Goal: Task Accomplishment & Management: Use online tool/utility

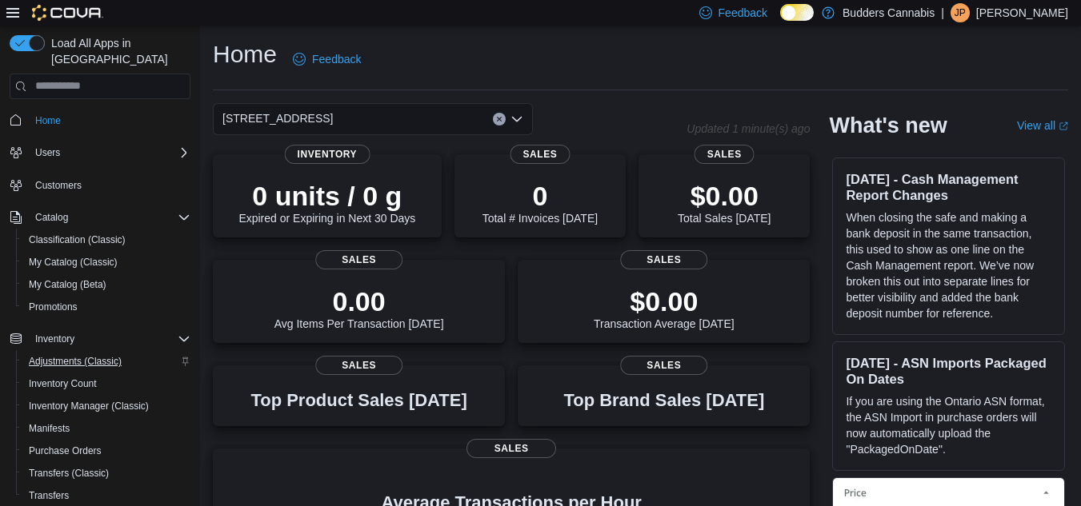
scroll to position [206, 0]
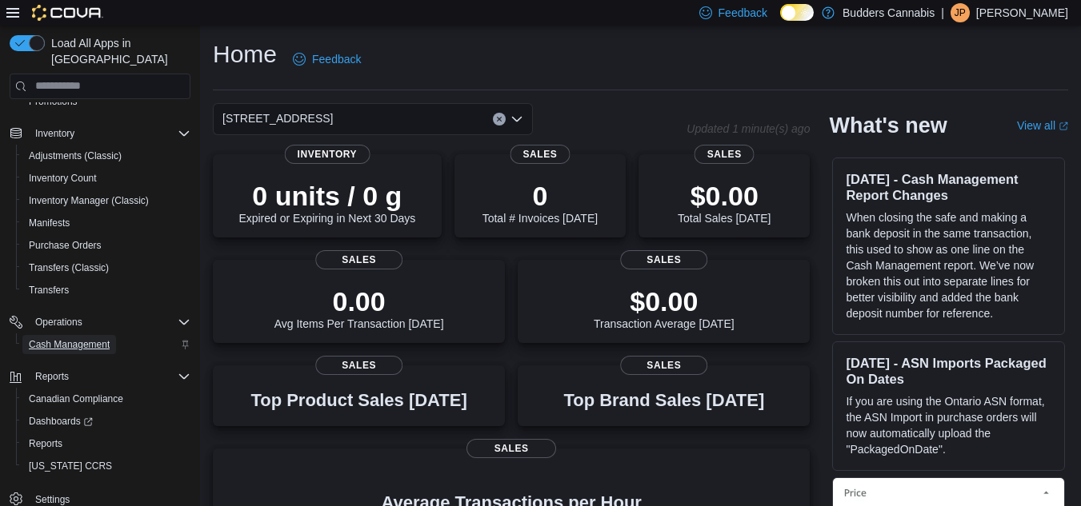
click at [89, 338] on span "Cash Management" at bounding box center [69, 344] width 81 height 13
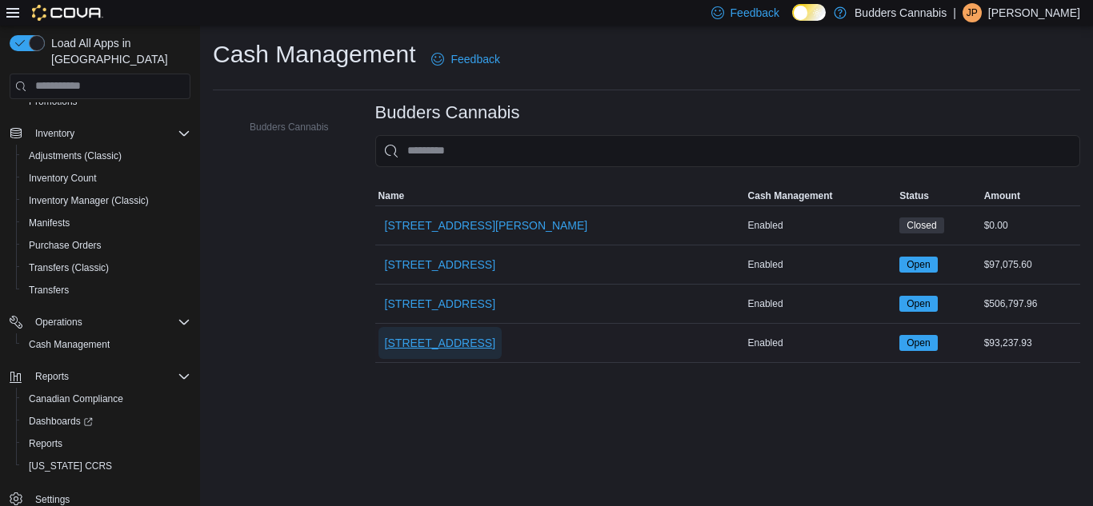
click at [431, 337] on span "[STREET_ADDRESS]" at bounding box center [440, 343] width 110 height 16
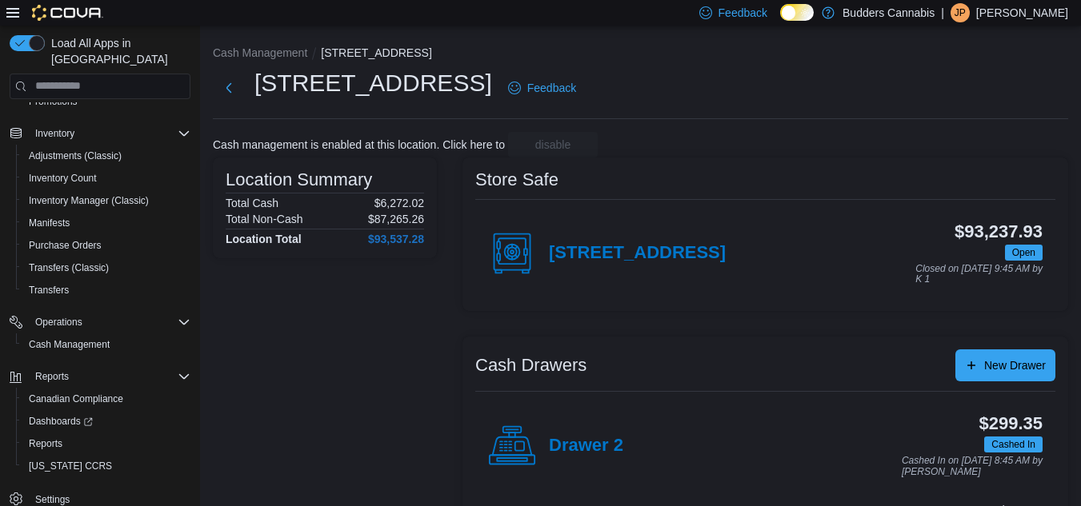
click at [603, 265] on div "[STREET_ADDRESS]" at bounding box center [607, 254] width 238 height 48
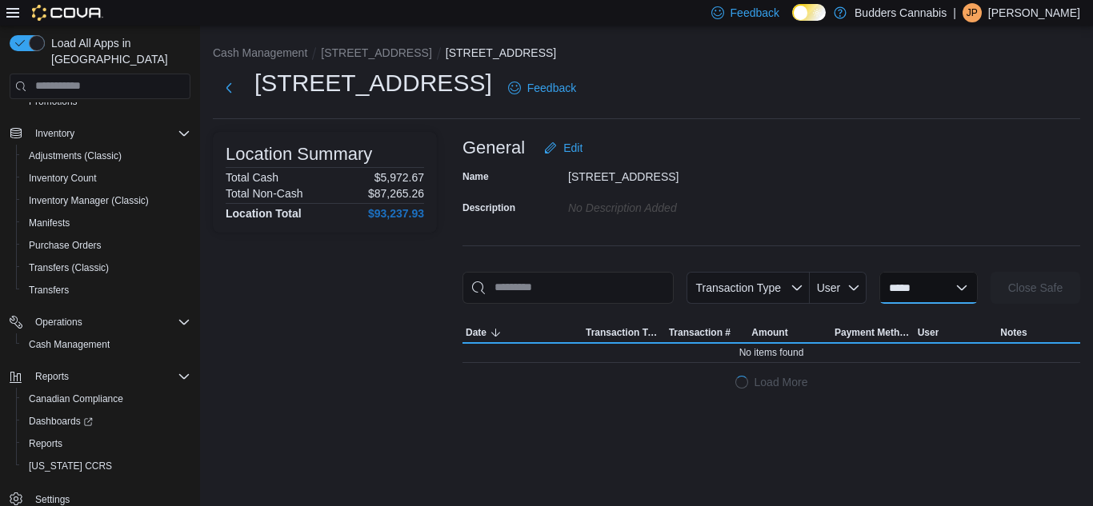
click at [881, 282] on select "**********" at bounding box center [928, 288] width 98 height 32
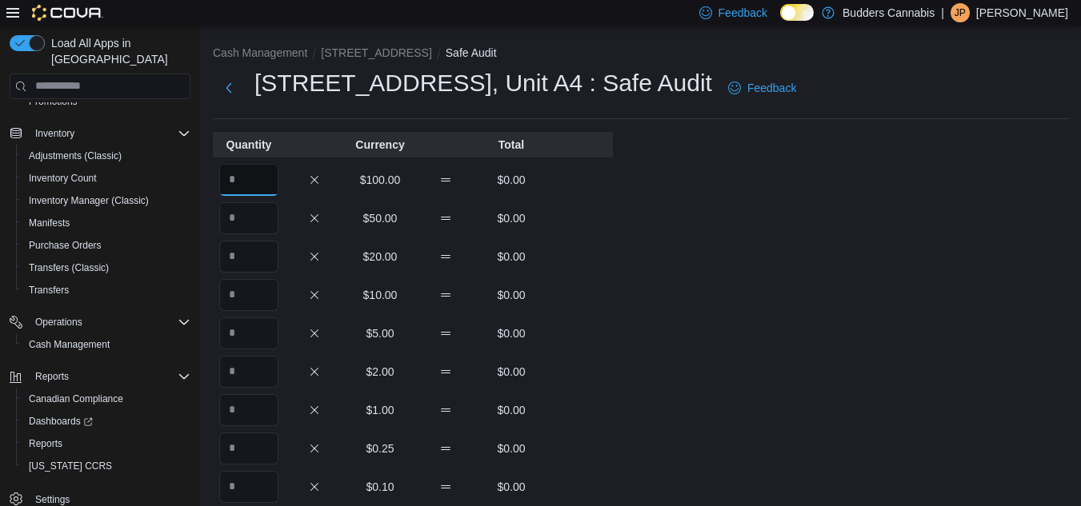
click at [233, 174] on input "Quantity" at bounding box center [248, 180] width 59 height 32
type input "**"
type input "*"
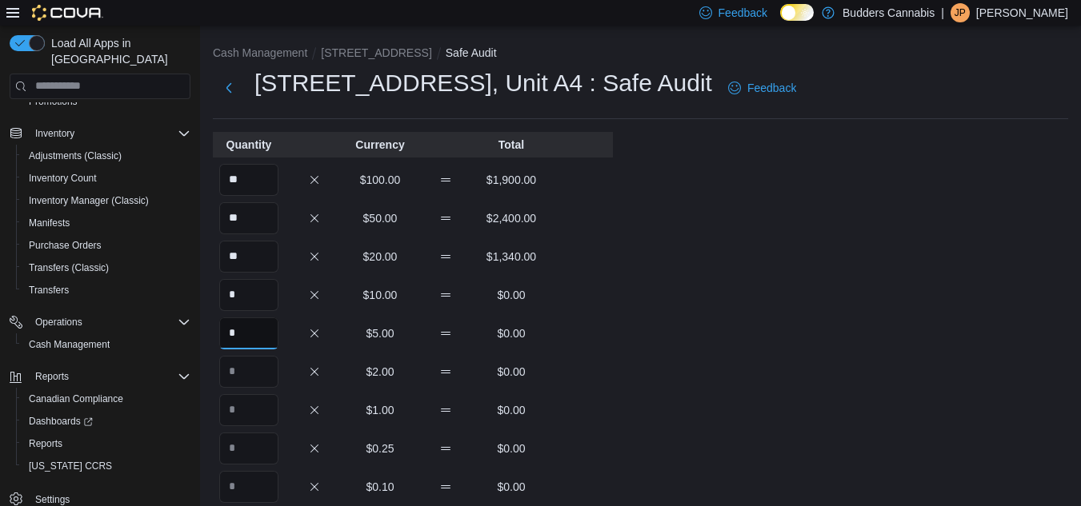
type input "*"
type input "**"
type input "***"
type input "**"
type input "***"
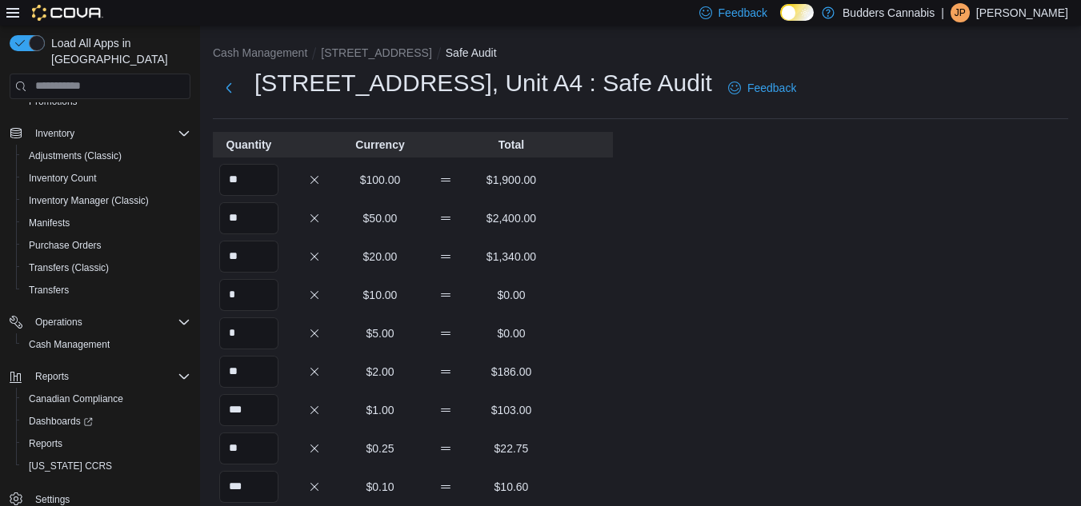
scroll to position [272, 0]
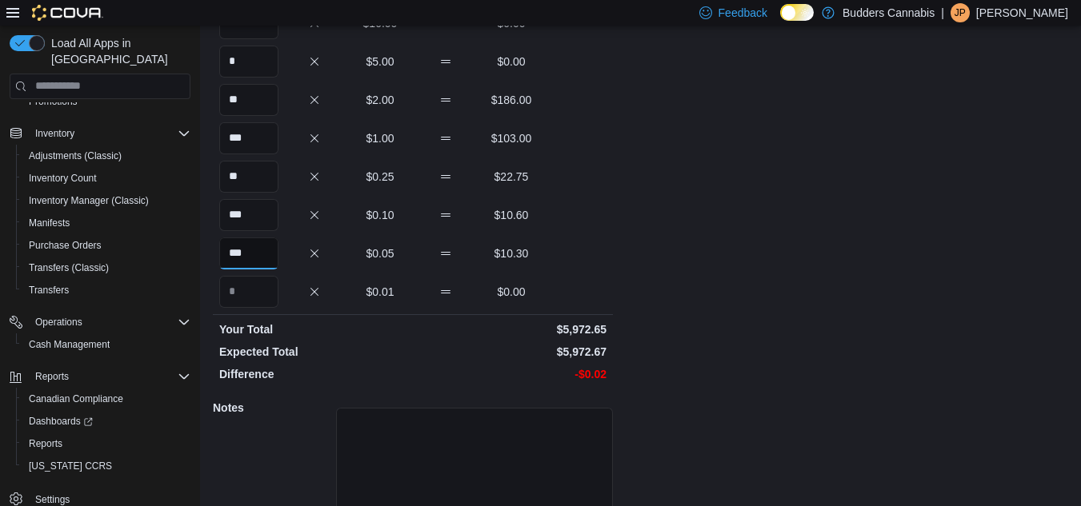
type input "***"
click at [628, 204] on div "Cash Management [STREET_ADDRESS] Safe Safe Audit [STREET_ADDRESS] : Safe Audit …" at bounding box center [640, 171] width 881 height 834
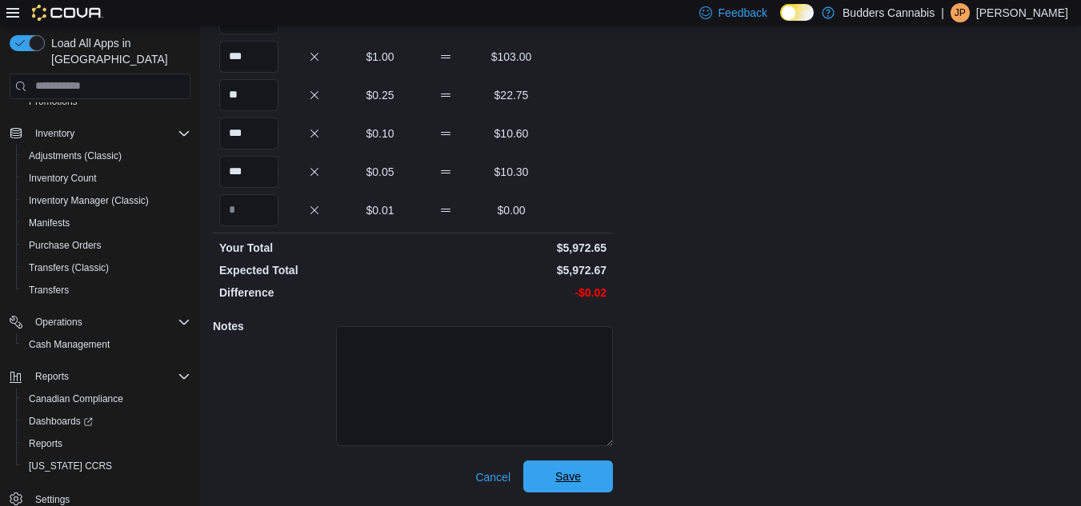
click at [573, 469] on span "Save" at bounding box center [568, 477] width 70 height 32
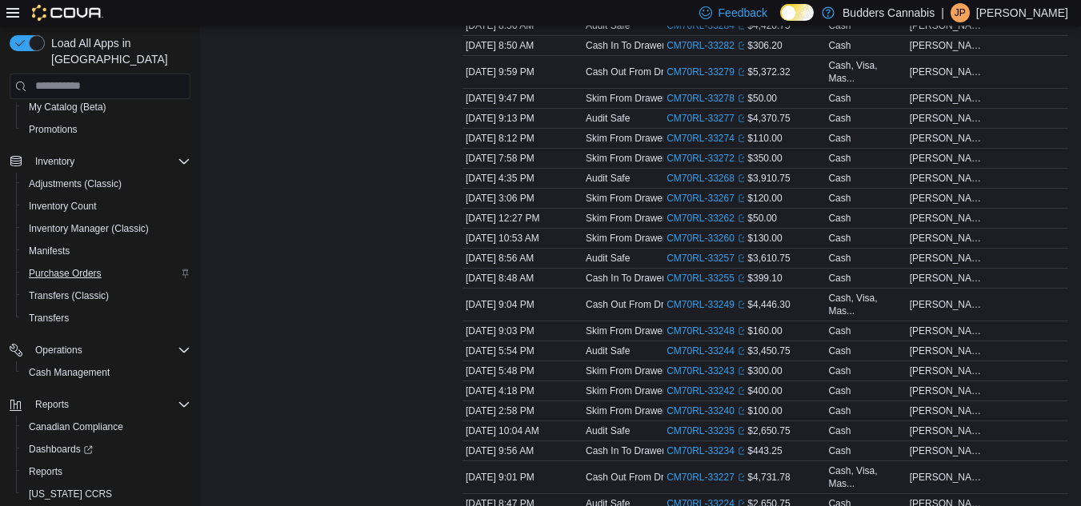
scroll to position [206, 0]
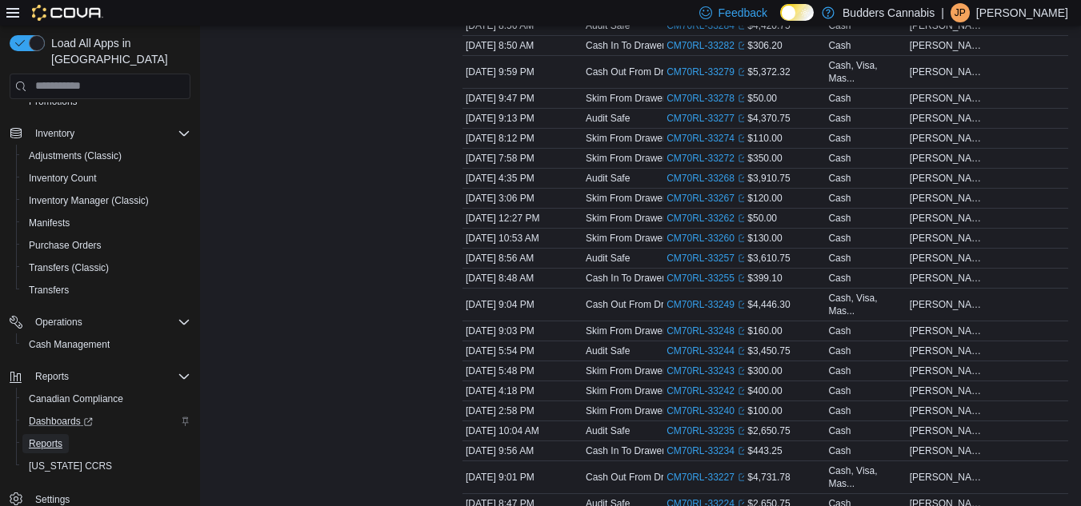
drag, startPoint x: 40, startPoint y: 429, endPoint x: 109, endPoint y: 398, distance: 75.2
click at [40, 438] on span "Reports" at bounding box center [46, 444] width 34 height 13
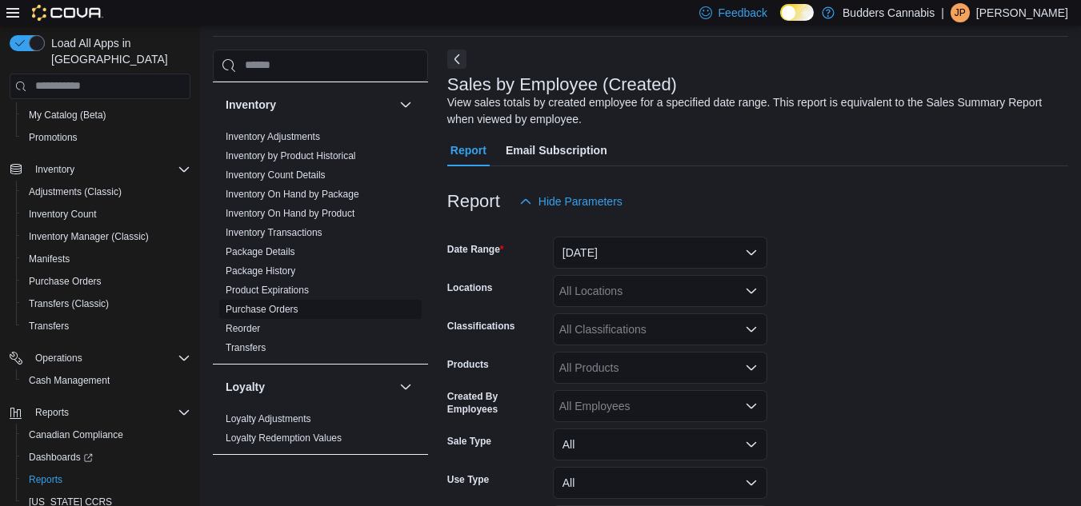
scroll to position [480, 0]
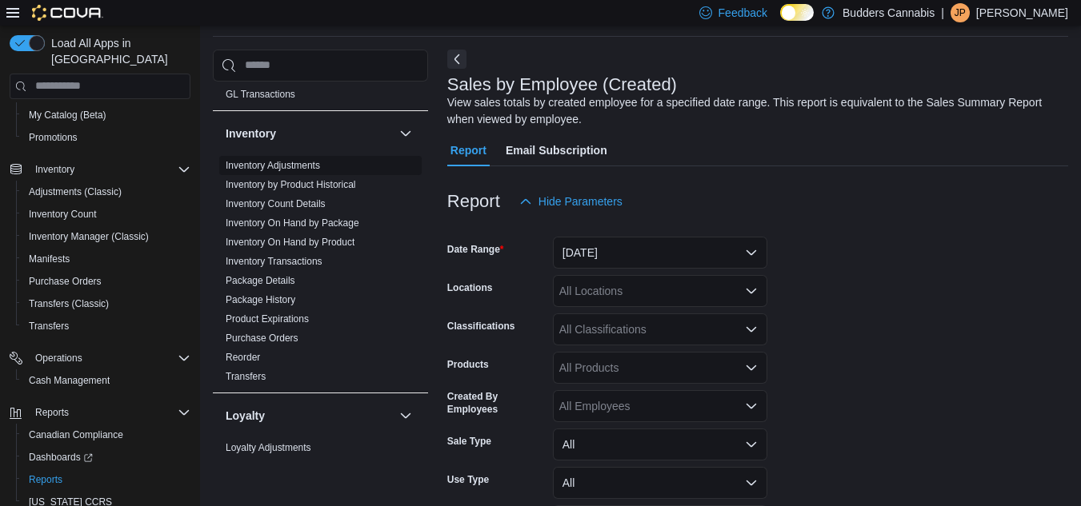
click at [286, 163] on link "Inventory Adjustments" at bounding box center [273, 165] width 94 height 11
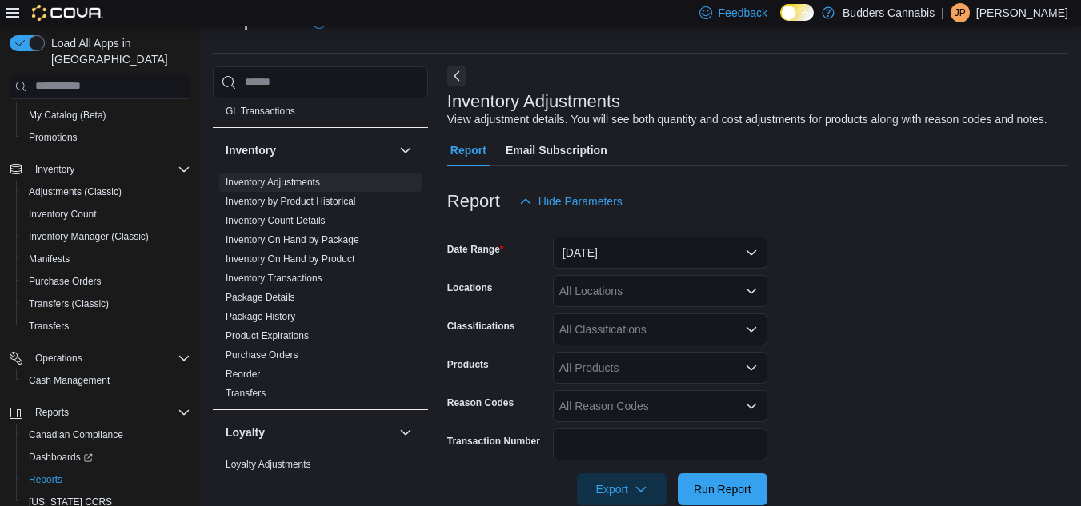
scroll to position [68, 0]
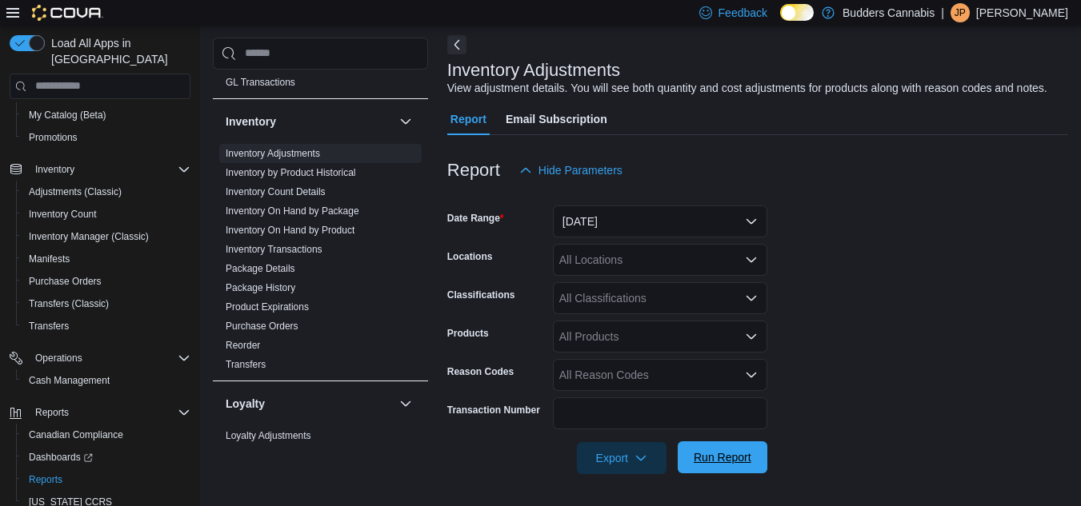
click at [724, 458] on span "Run Report" at bounding box center [722, 458] width 58 height 16
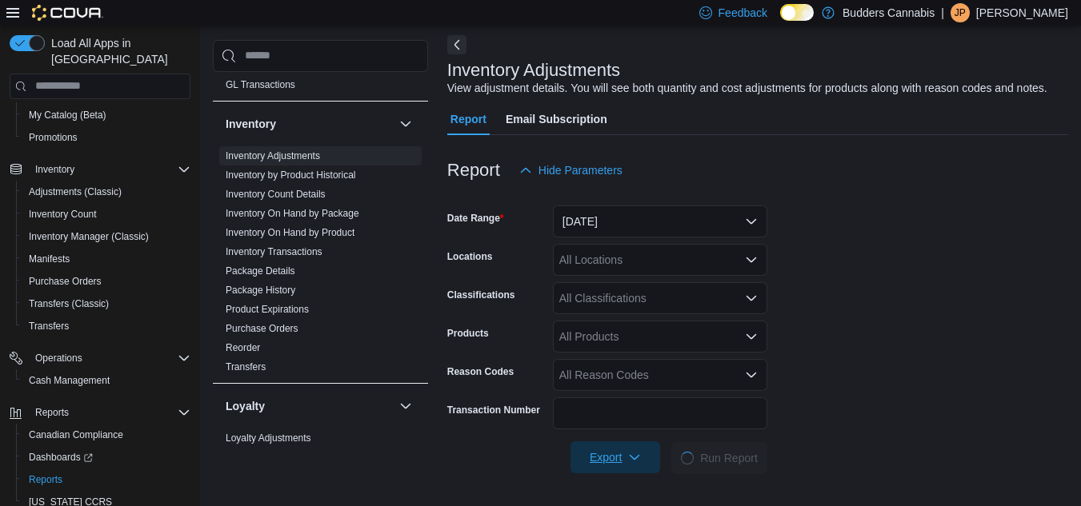
click at [608, 447] on span "Export" at bounding box center [615, 458] width 70 height 32
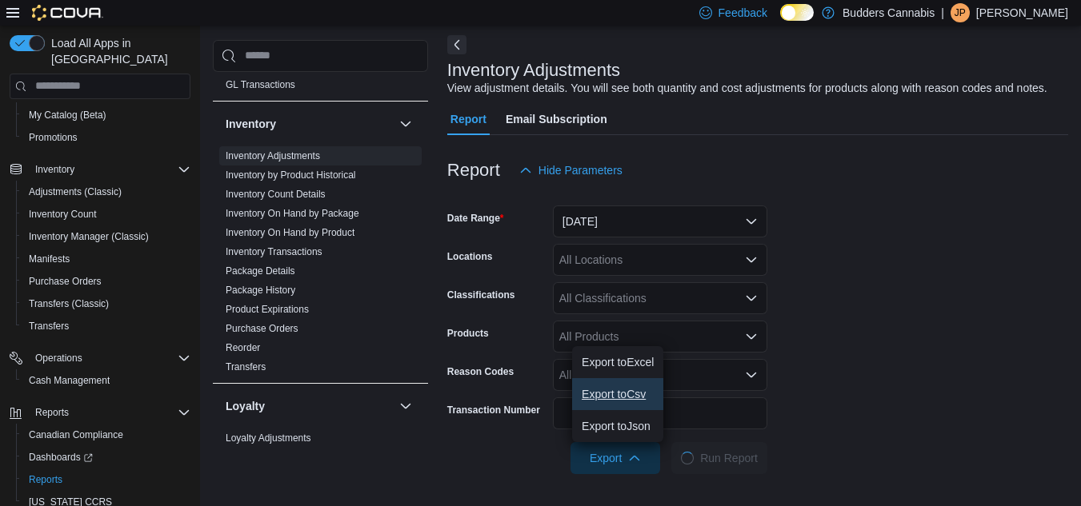
click at [610, 403] on button "Export to Csv" at bounding box center [617, 394] width 91 height 32
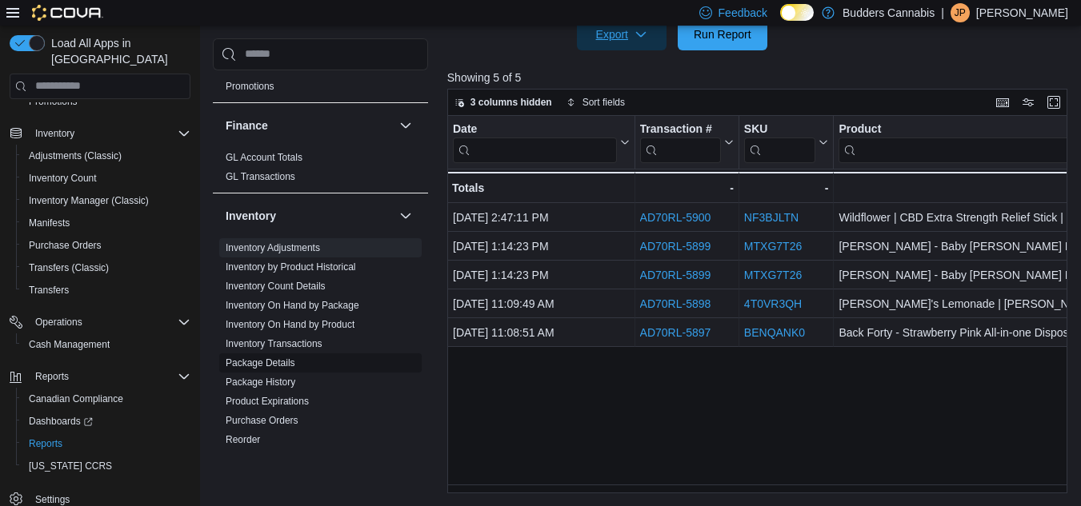
scroll to position [400, 0]
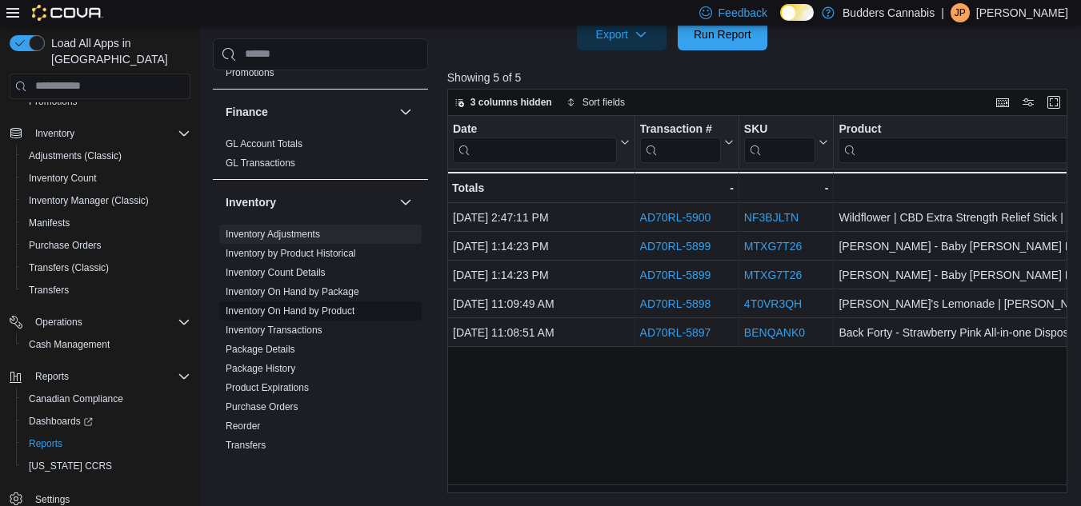
click at [293, 307] on link "Inventory On Hand by Product" at bounding box center [290, 310] width 129 height 11
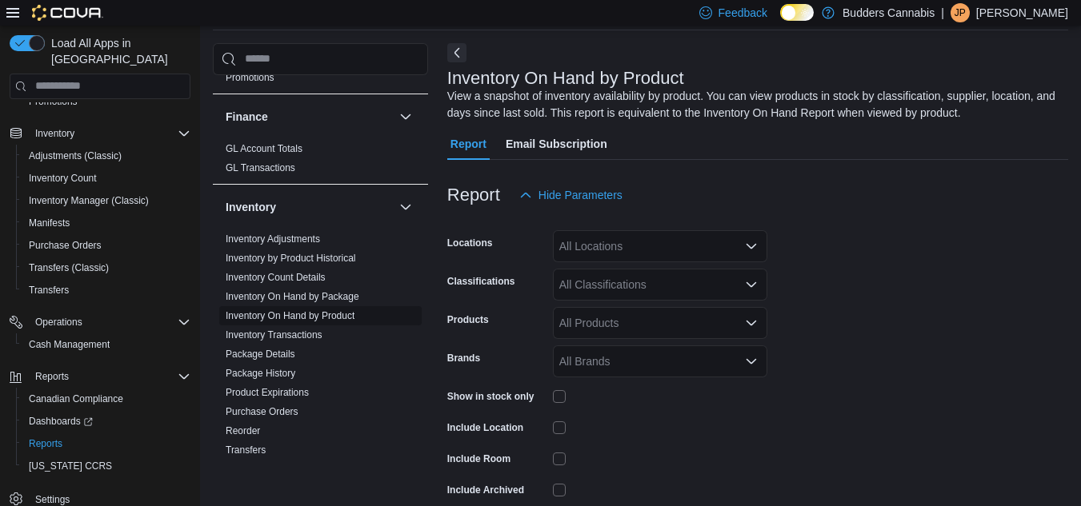
scroll to position [54, 0]
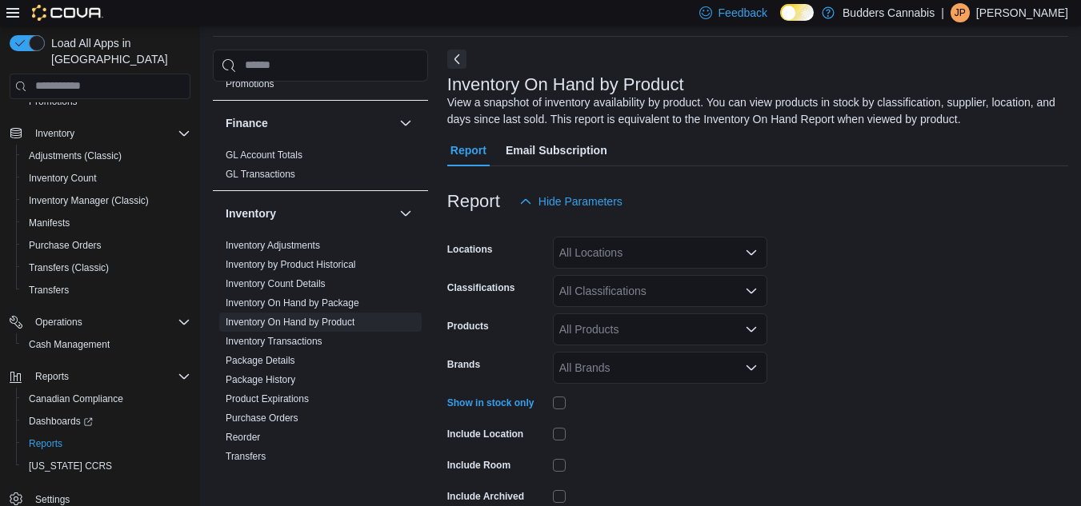
click at [630, 253] on div "All Locations" at bounding box center [660, 253] width 214 height 32
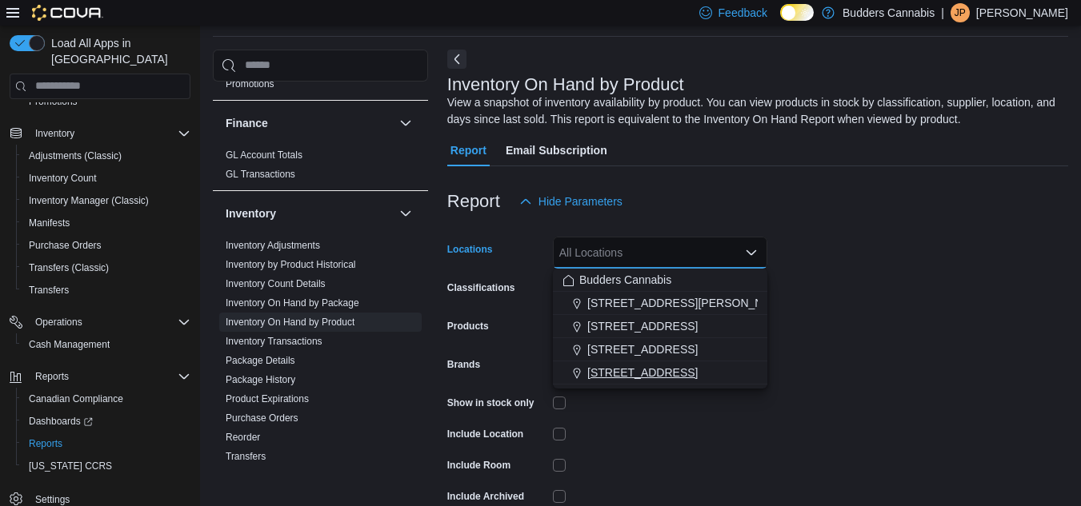
click at [625, 370] on span "[STREET_ADDRESS]" at bounding box center [642, 373] width 110 height 16
click at [808, 340] on form "Locations [STREET_ADDRESS] A4 Combo box. Selected. [STREET_ADDRESS] Press Backs…" at bounding box center [757, 386] width 621 height 336
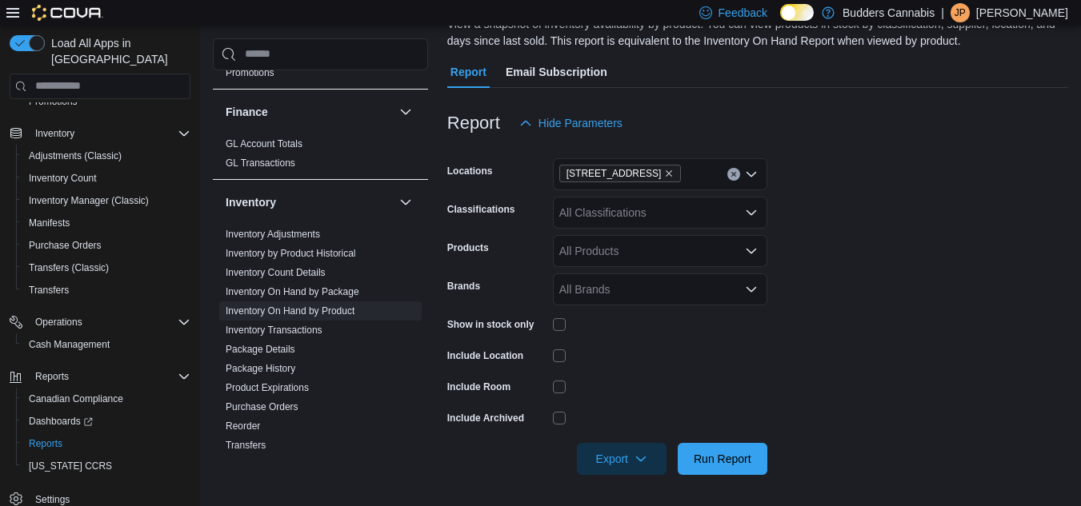
scroll to position [133, 0]
click at [606, 454] on span "Export" at bounding box center [621, 458] width 70 height 32
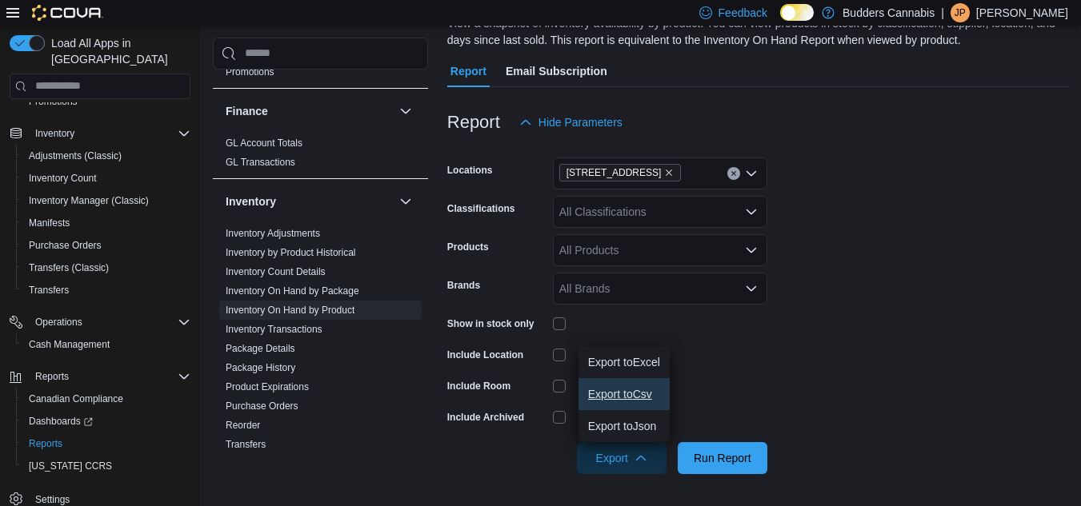
click at [613, 388] on span "Export to Csv" at bounding box center [624, 394] width 72 height 13
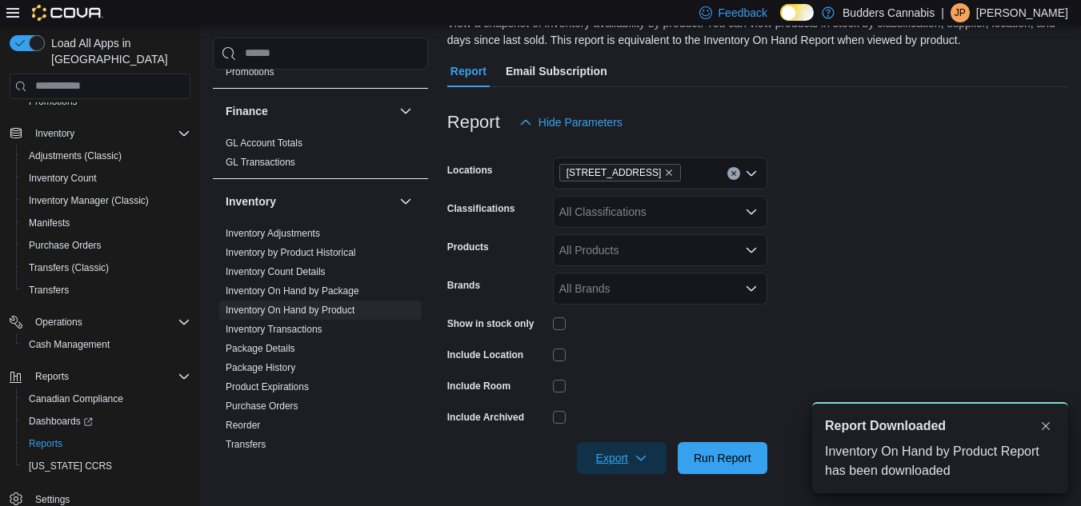
scroll to position [0, 0]
